Goal: Navigation & Orientation: Find specific page/section

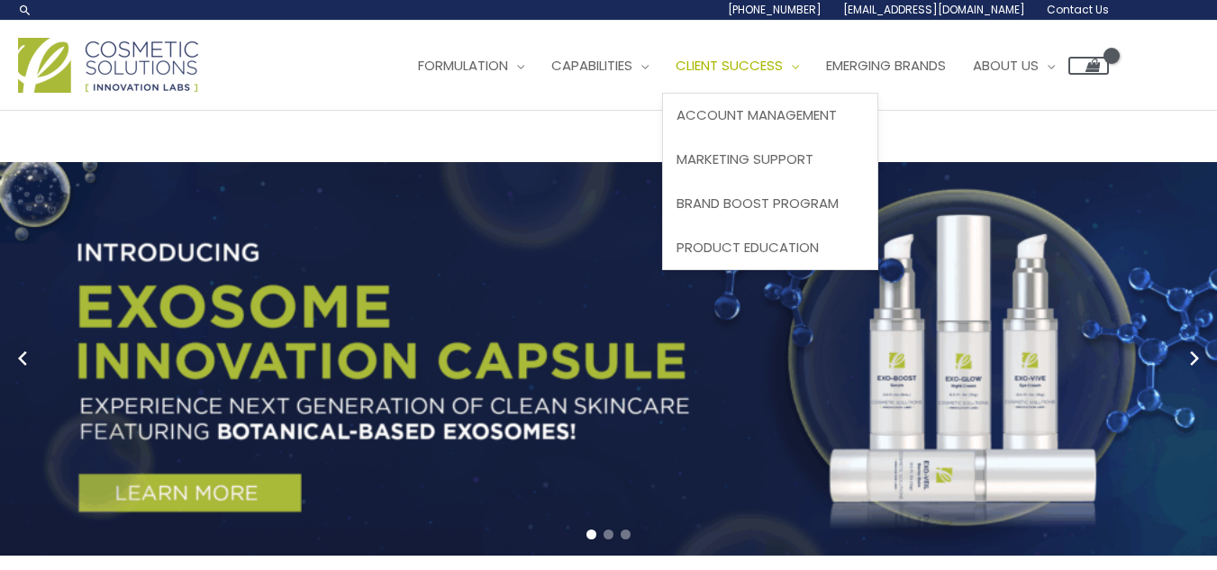
click at [783, 75] on span "Site Navigation" at bounding box center [791, 65] width 16 height 19
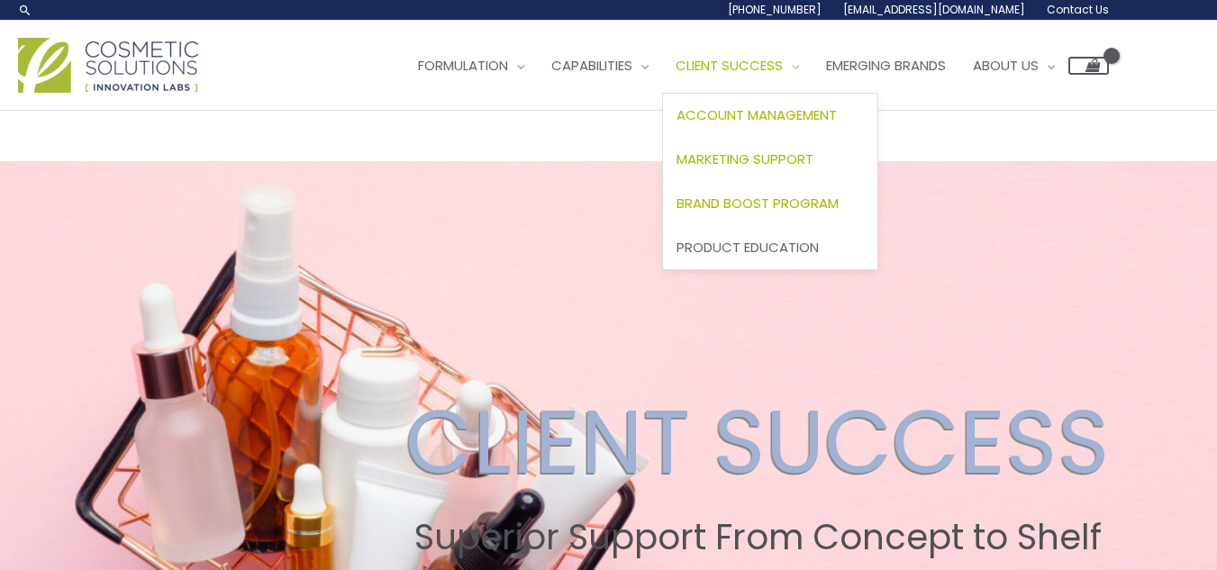
click at [677, 168] on span "Marketing Support" at bounding box center [745, 159] width 137 height 19
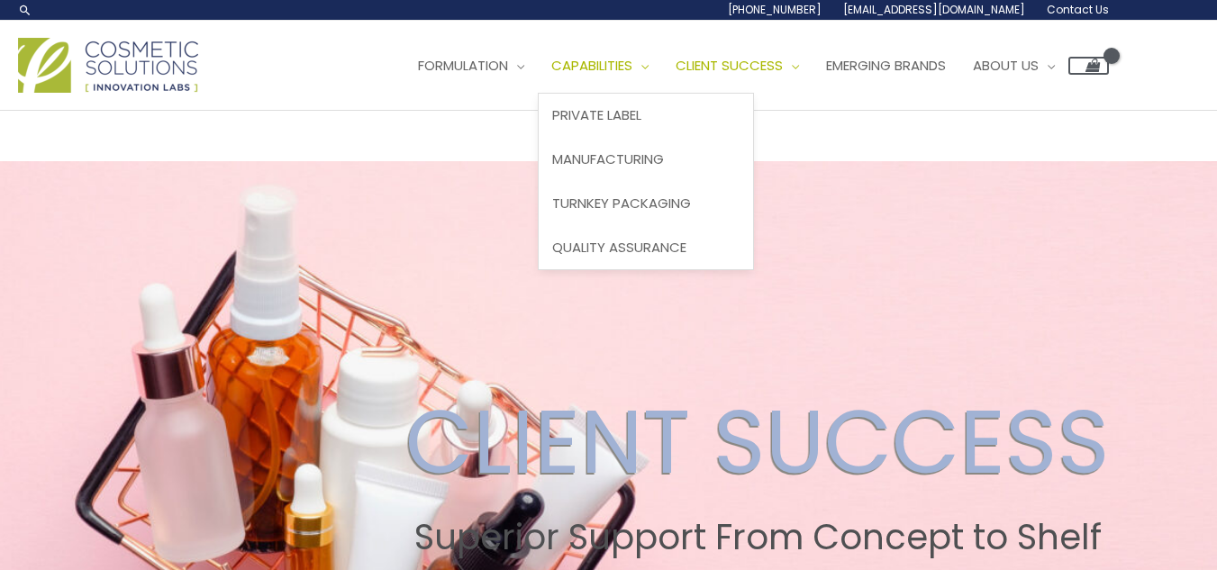
click at [551, 75] on span "Capabilities" at bounding box center [591, 65] width 81 height 19
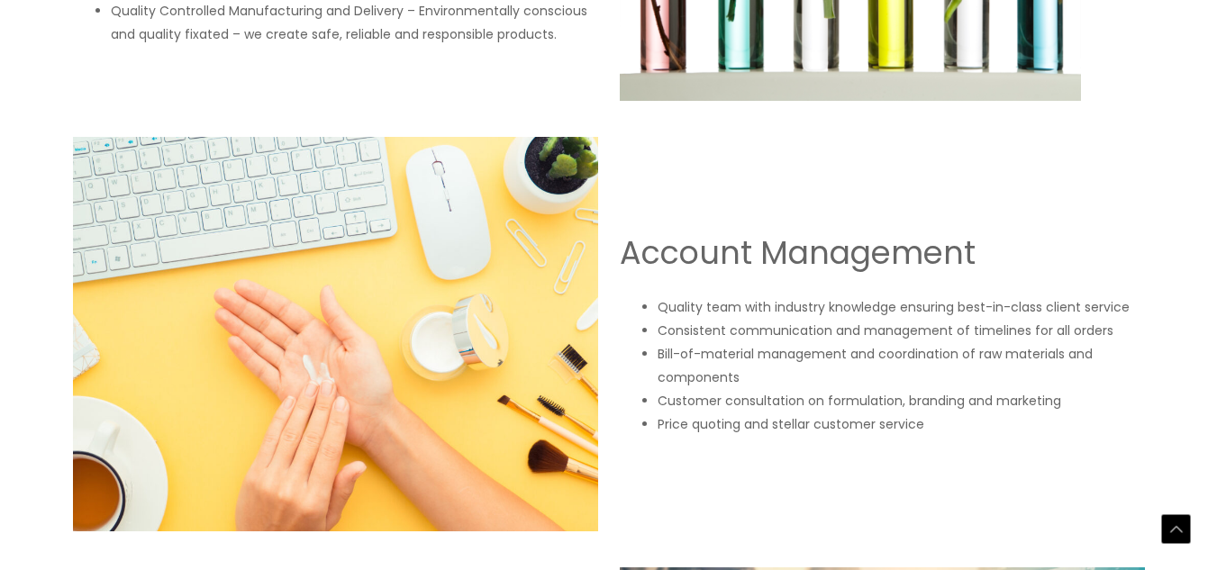
scroll to position [1560, 0]
